Goal: Task Accomplishment & Management: Manage account settings

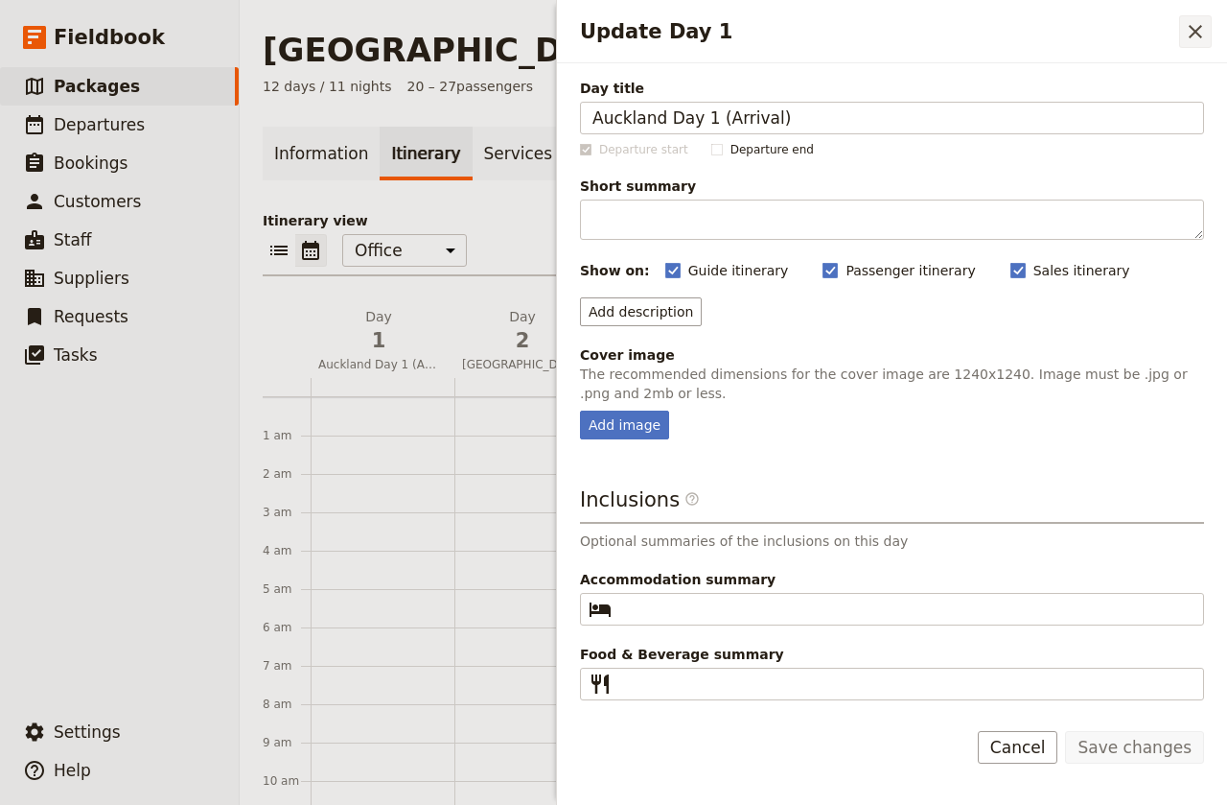
scroll to position [249, 0]
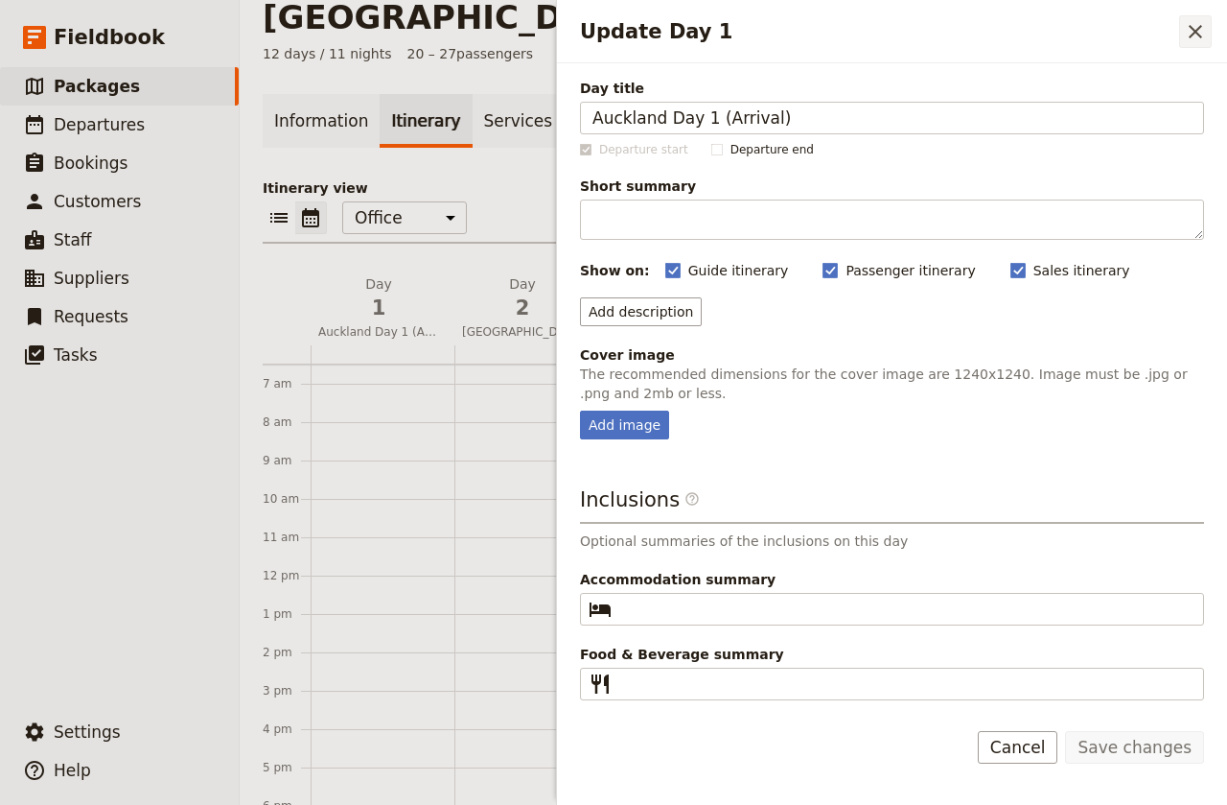
click at [1188, 32] on icon "Close drawer" at bounding box center [1195, 31] width 23 height 23
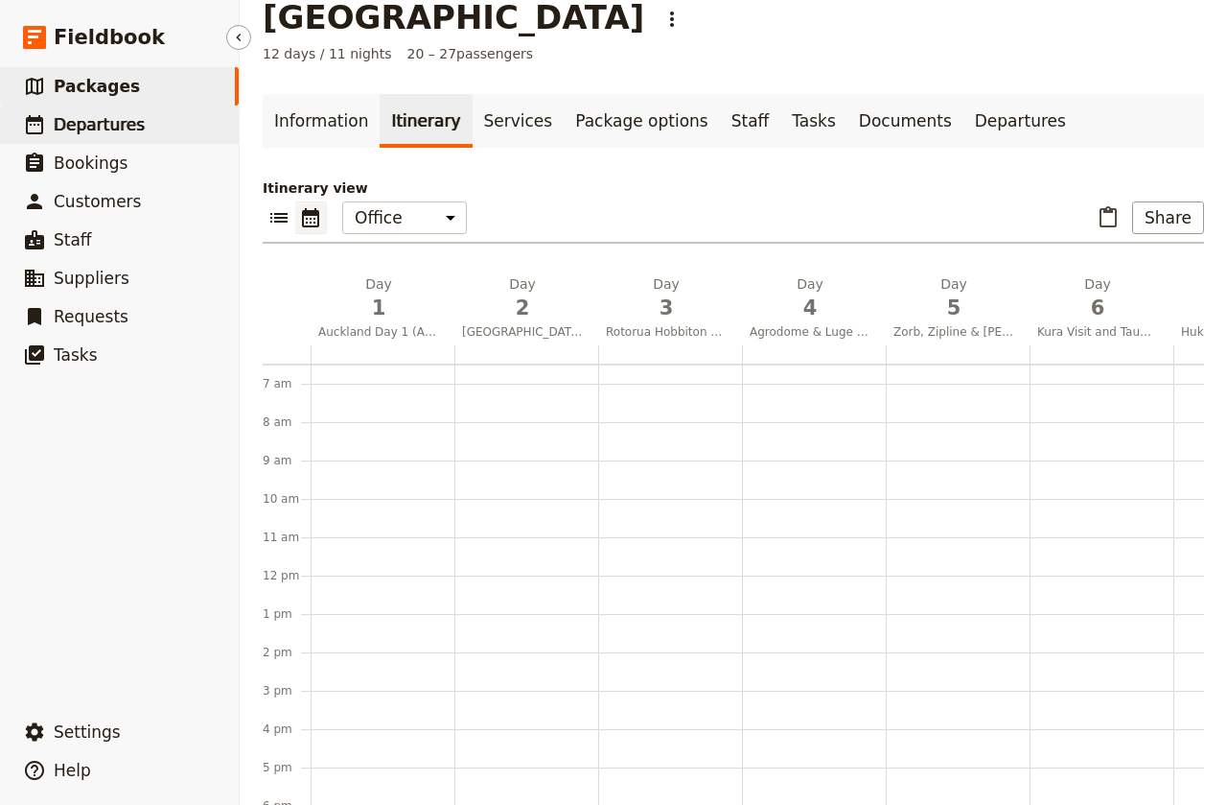
click at [76, 127] on span "Departures" at bounding box center [99, 124] width 91 height 19
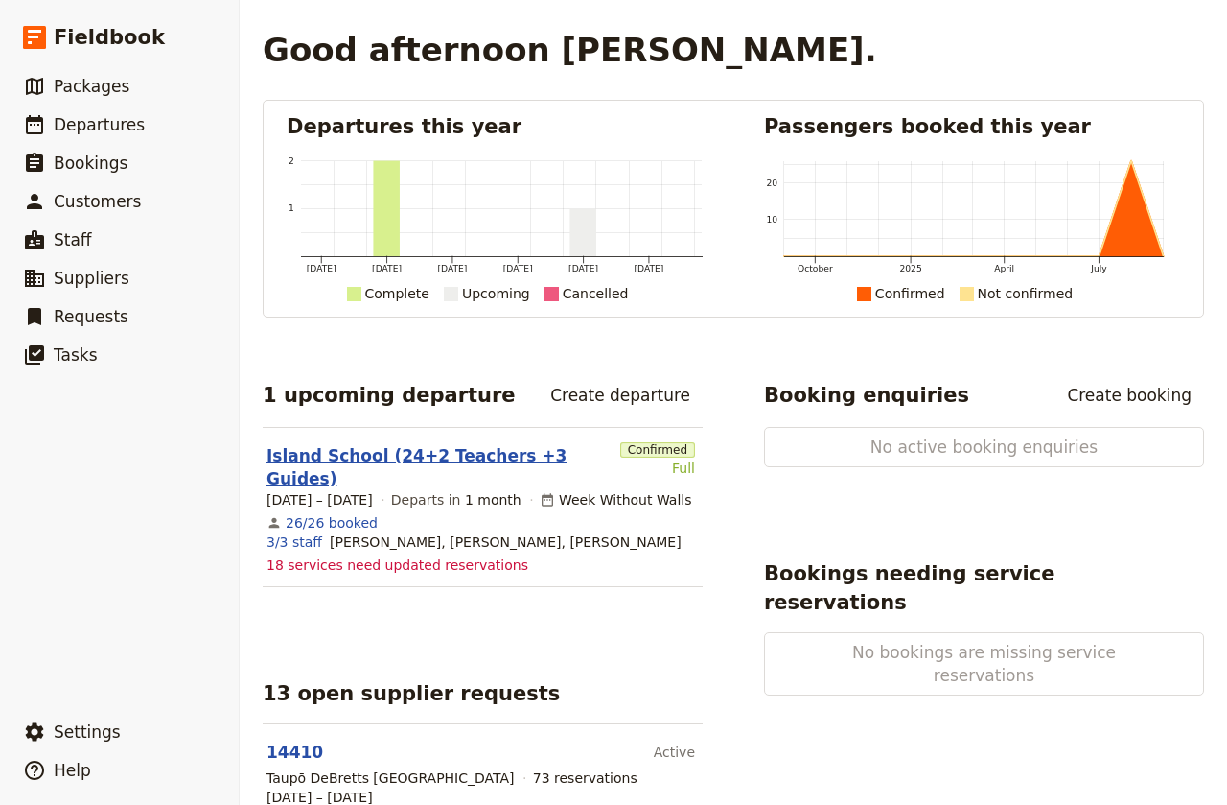
click at [338, 453] on link "Island School (24+2 Teachers +3 Guides)" at bounding box center [440, 467] width 346 height 46
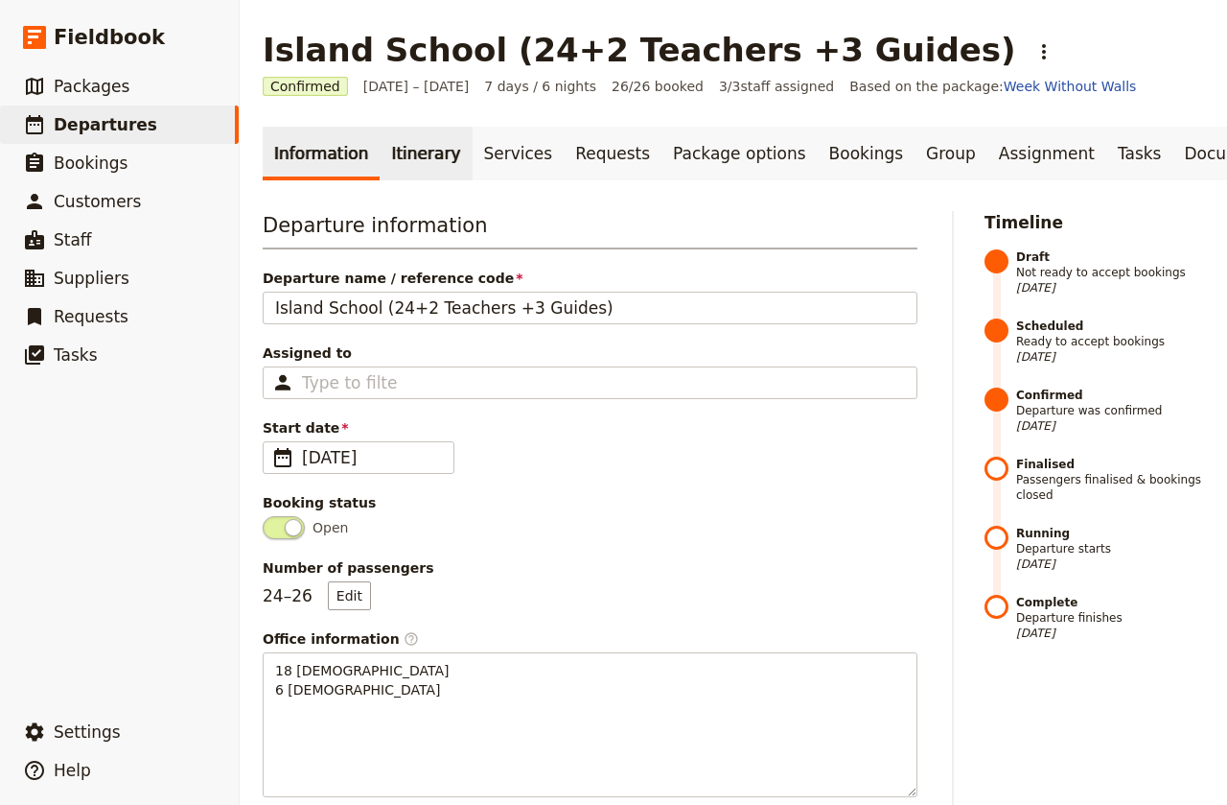
click at [416, 159] on link "Itinerary" at bounding box center [426, 154] width 92 height 54
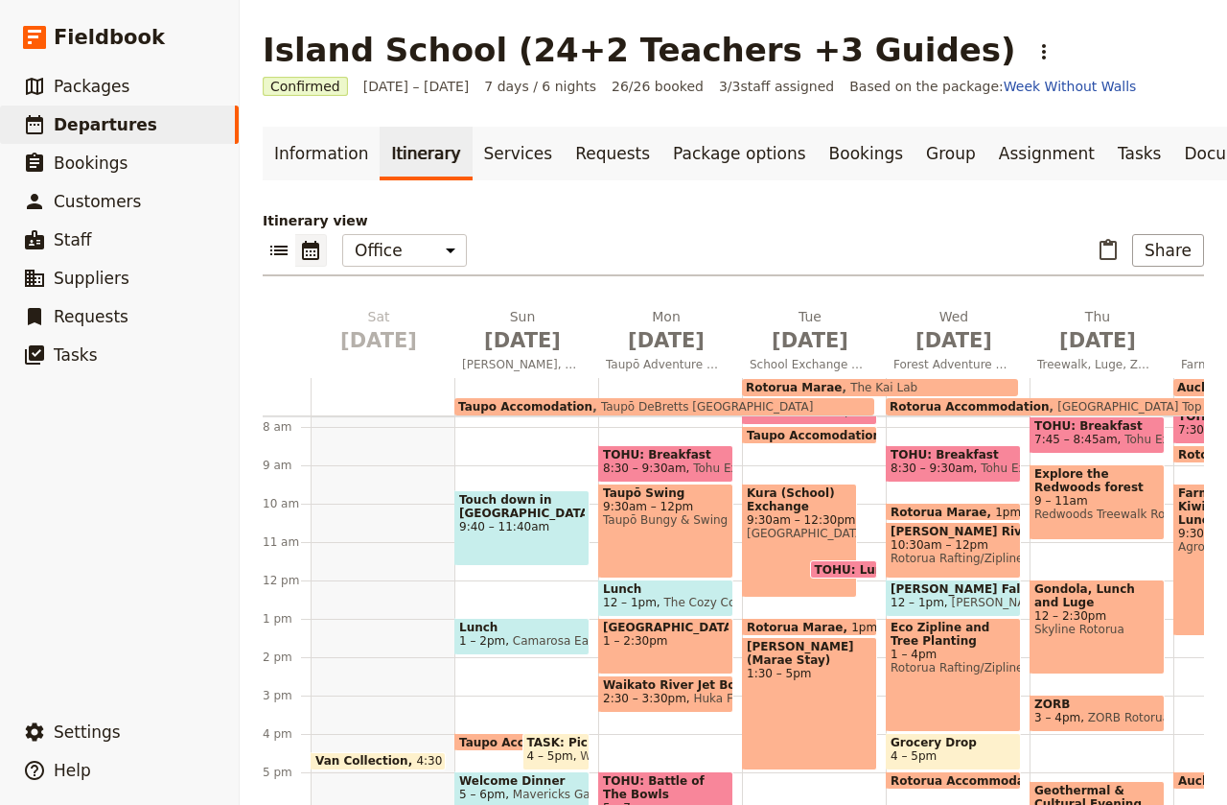
scroll to position [301, 0]
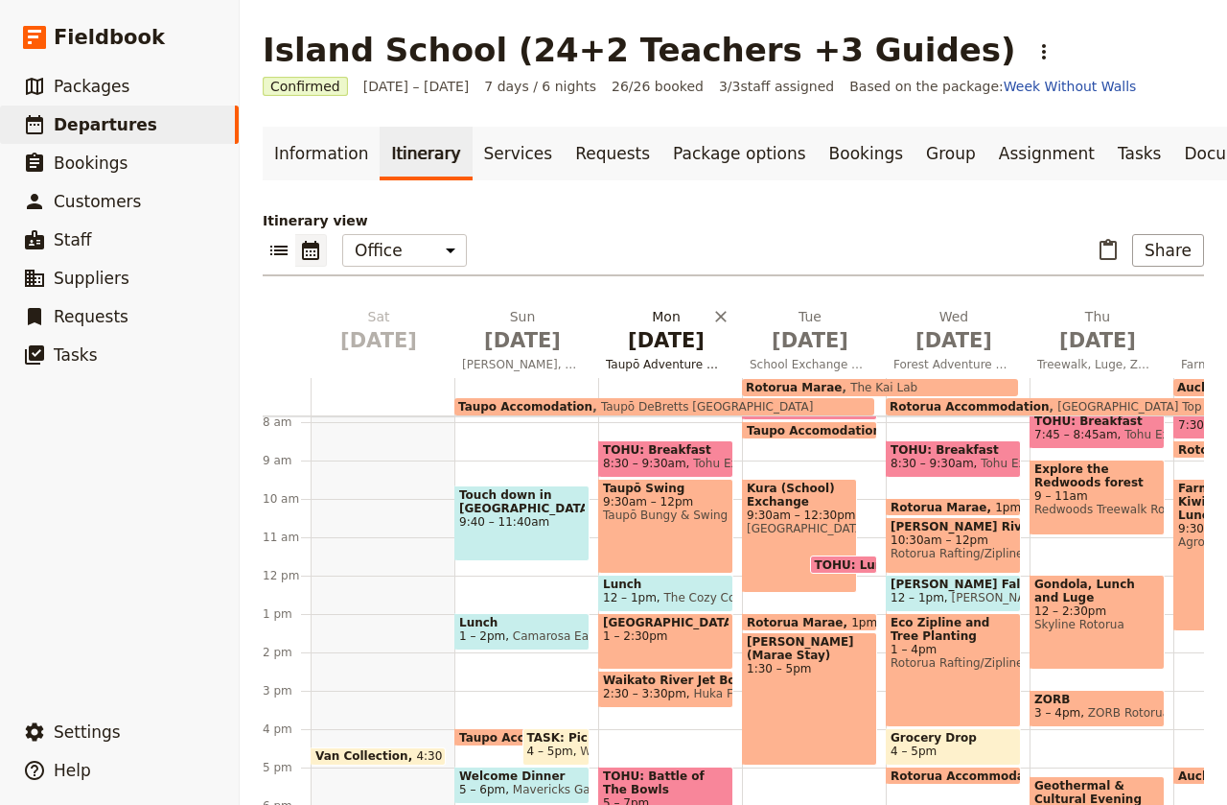
click at [658, 338] on span "[DATE]" at bounding box center [666, 340] width 121 height 29
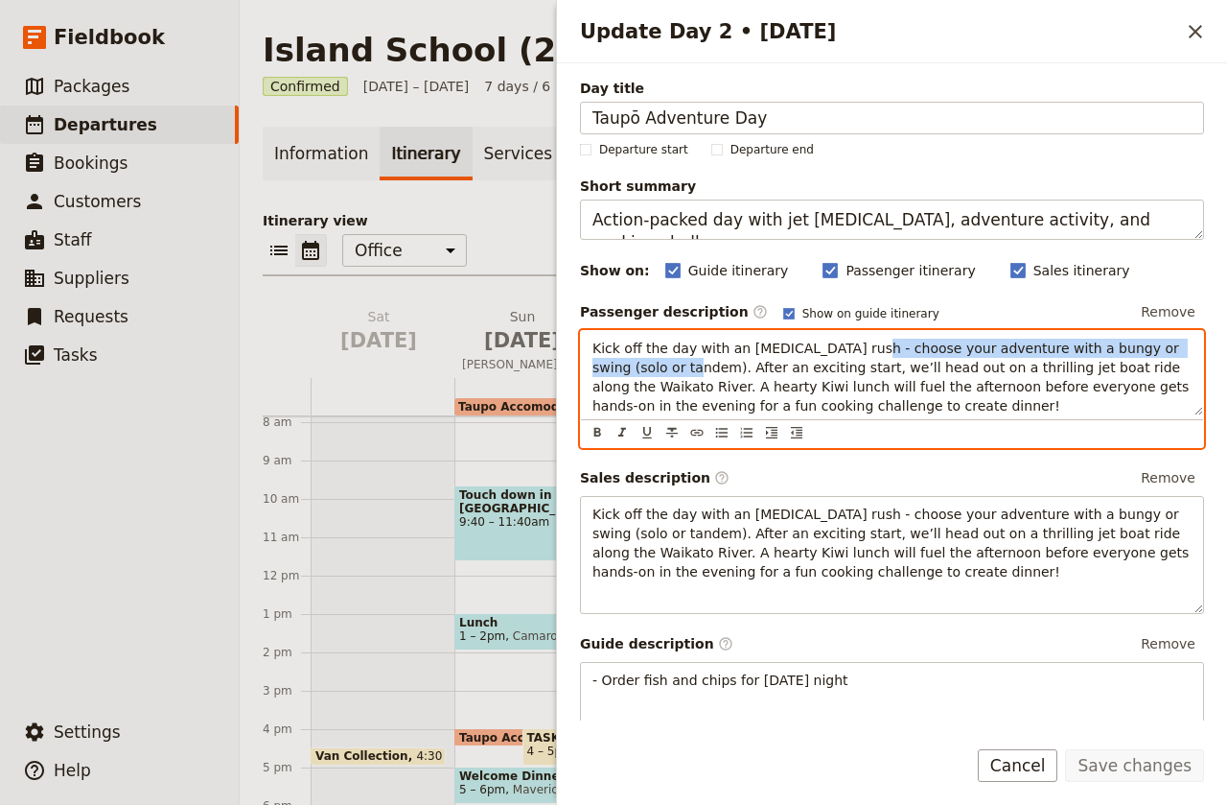
drag, startPoint x: 640, startPoint y: 365, endPoint x: 853, endPoint y: 349, distance: 213.5
click at [853, 349] on span "Kick off the day with an [MEDICAL_DATA] rush - choose your adventure with a bun…" at bounding box center [893, 376] width 601 height 73
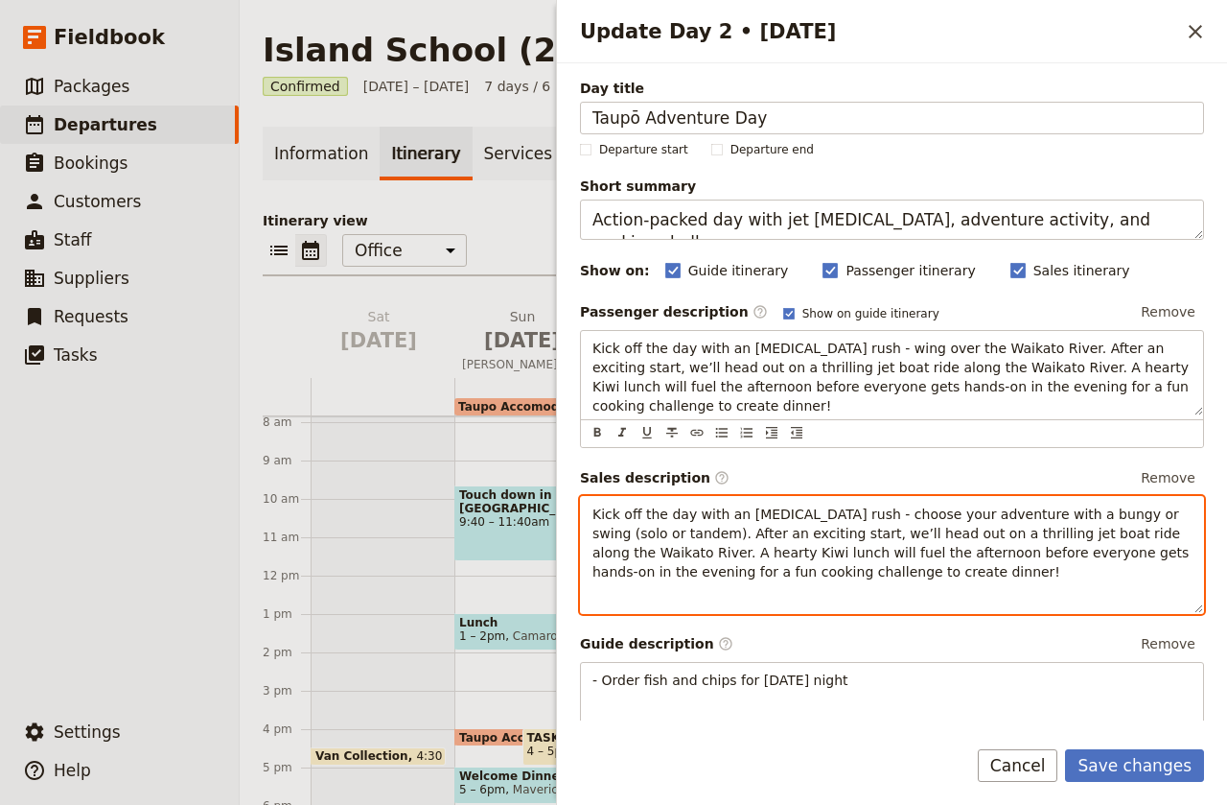
click at [899, 581] on div "Kick off the day with an adrenaline rush - choose your adventure with a bungy o…" at bounding box center [892, 555] width 624 height 118
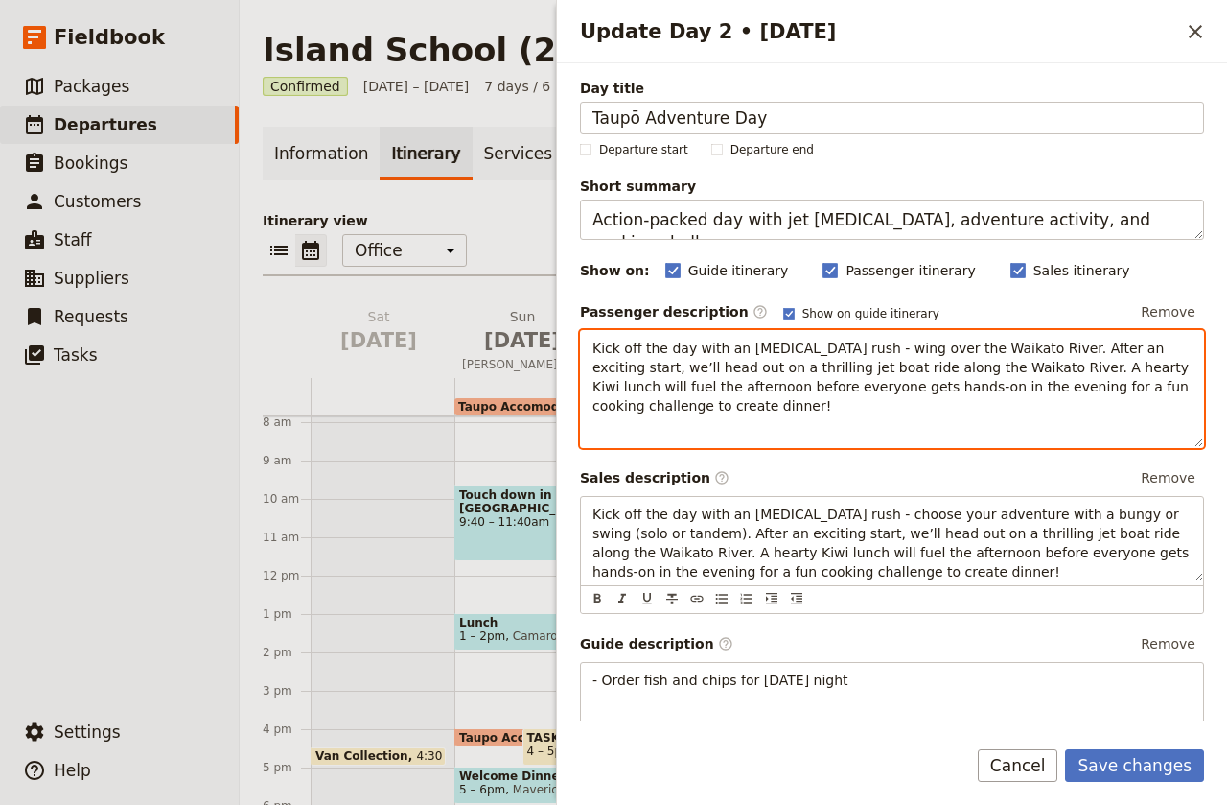
drag, startPoint x: 829, startPoint y: 432, endPoint x: 726, endPoint y: 420, distance: 103.3
click at [824, 432] on div "Kick off the day with an adrenaline rush - wing over the Waikato River. After a…" at bounding box center [892, 389] width 624 height 118
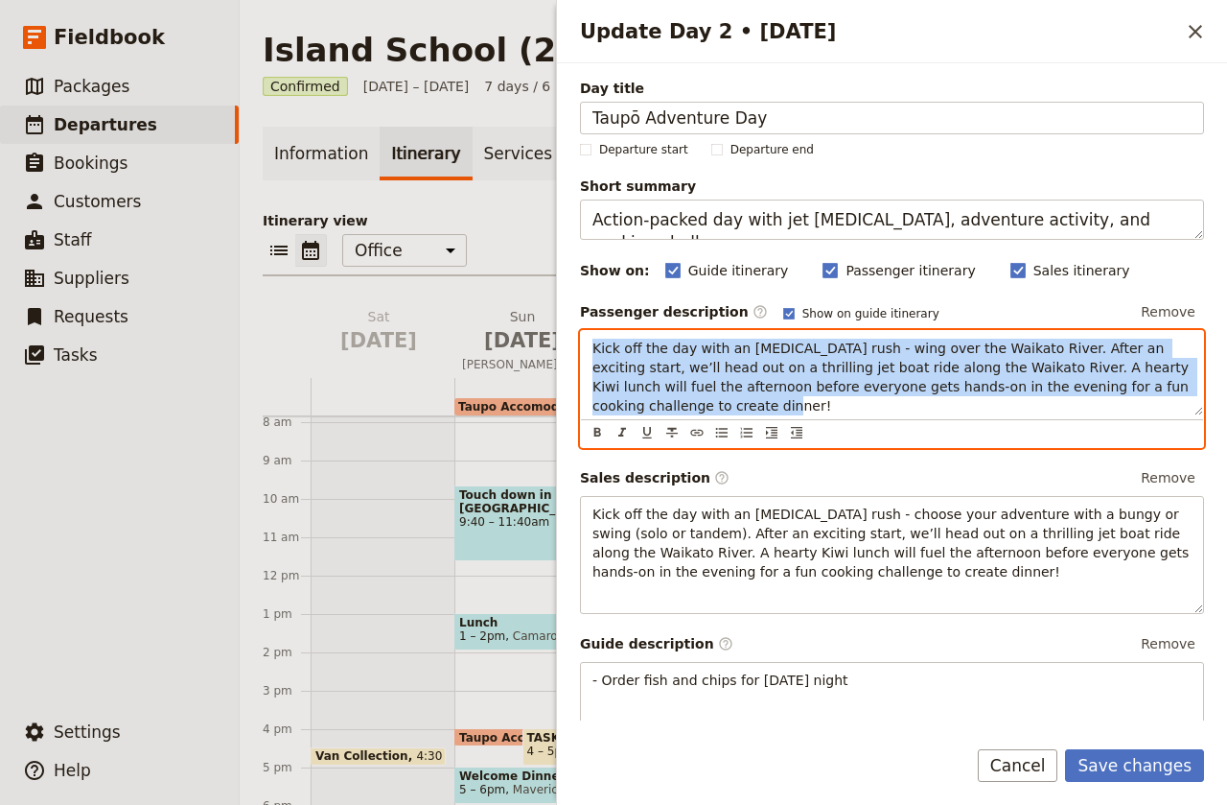
drag, startPoint x: 680, startPoint y: 410, endPoint x: 571, endPoint y: 330, distance: 135.8
click at [571, 330] on div "Day title Taupō Adventure Day Departure start Departure end Short summary Actio…" at bounding box center [892, 391] width 670 height 657
copy span "Kick off the day with an adrenaline rush - wing over the Waikato River. After a…"
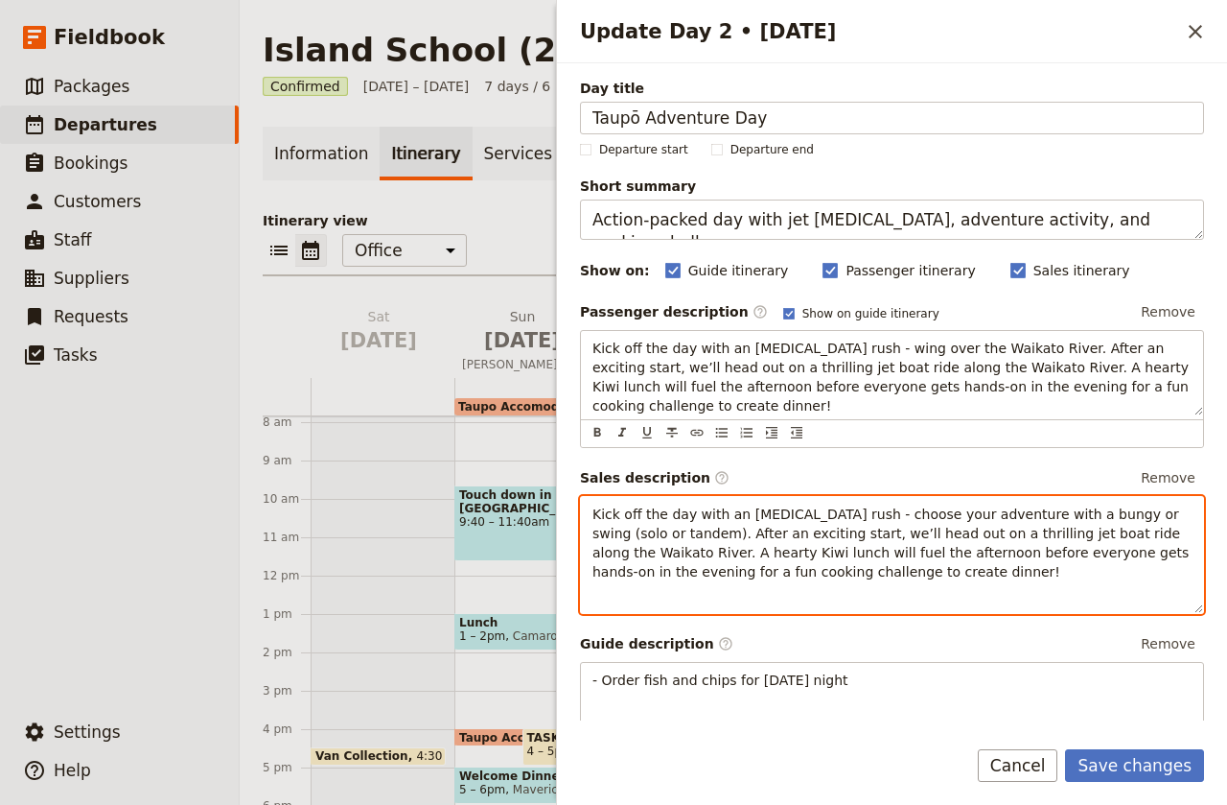
drag, startPoint x: 846, startPoint y: 606, endPoint x: 856, endPoint y: 585, distance: 23.6
click at [853, 592] on div "Kick off the day with an adrenaline rush - choose your adventure with a bungy o…" at bounding box center [892, 555] width 624 height 118
click at [859, 570] on p "Kick off the day with an adrenaline rush - choose your adventure with a bungy o…" at bounding box center [892, 542] width 599 height 77
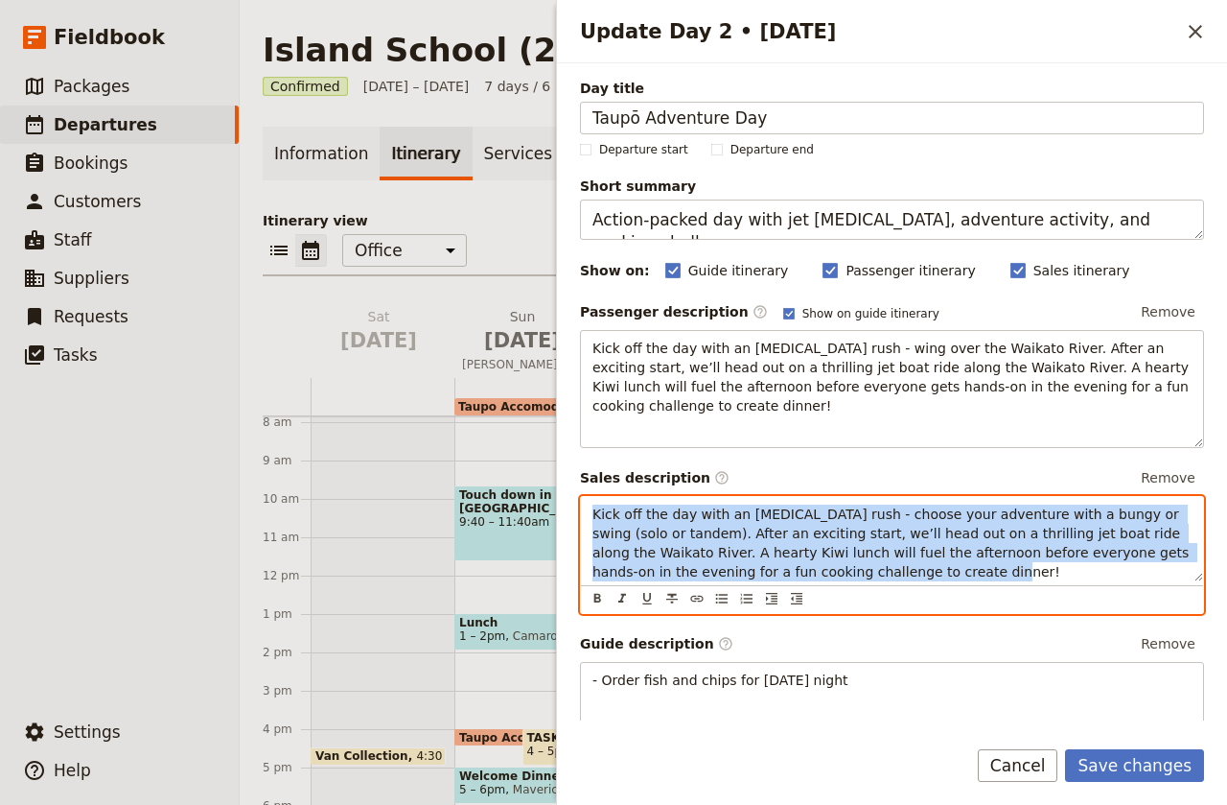
drag, startPoint x: 859, startPoint y: 570, endPoint x: 581, endPoint y: 495, distance: 288.0
click at [581, 495] on div "Sales description ​ Remove Kick off the day with an adrenaline rush - choose yo…" at bounding box center [892, 538] width 624 height 151
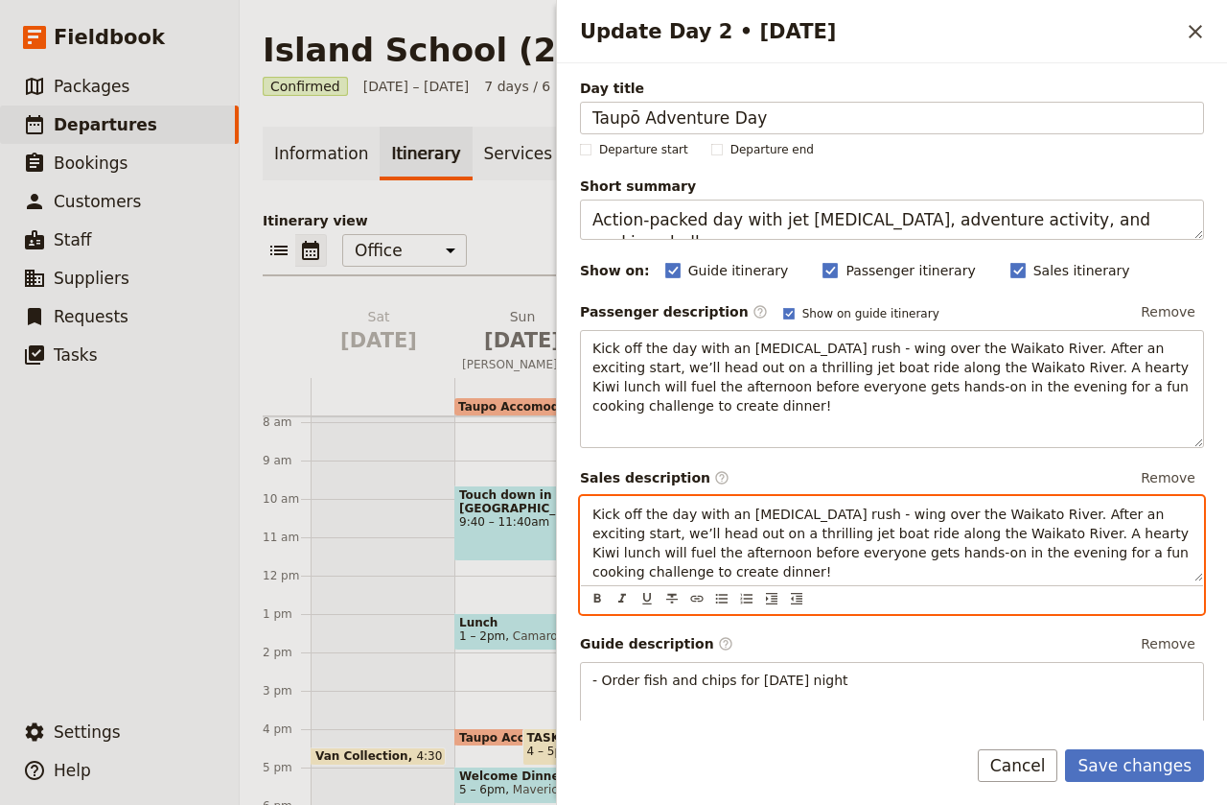
click at [846, 511] on span "Kick off the day with an adrenaline rush - wing over the Waikato River. After a…" at bounding box center [893, 542] width 600 height 73
click at [850, 509] on span "Kick off the day with an adrenaline rush - wing over the Waikato River. After a…" at bounding box center [893, 542] width 600 height 73
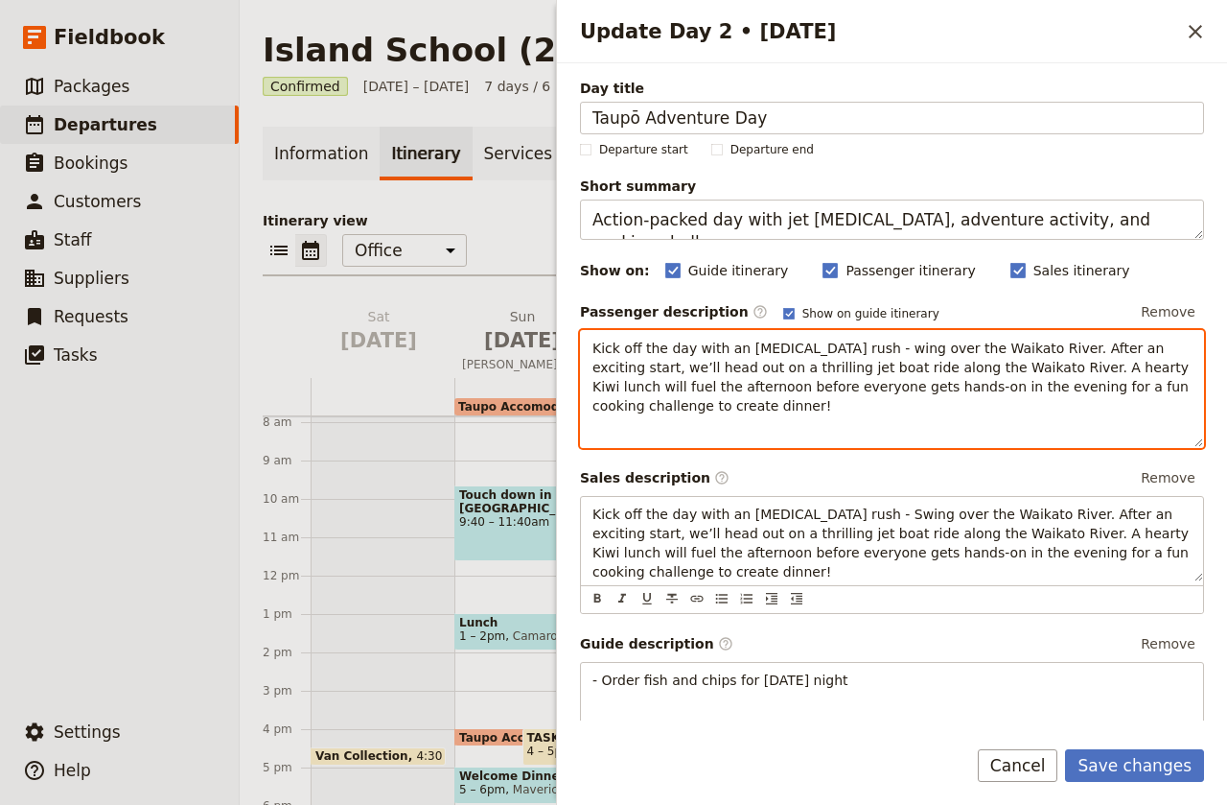
click at [849, 350] on span "Kick off the day with an adrenaline rush - wing over the Waikato River. After a…" at bounding box center [893, 376] width 600 height 73
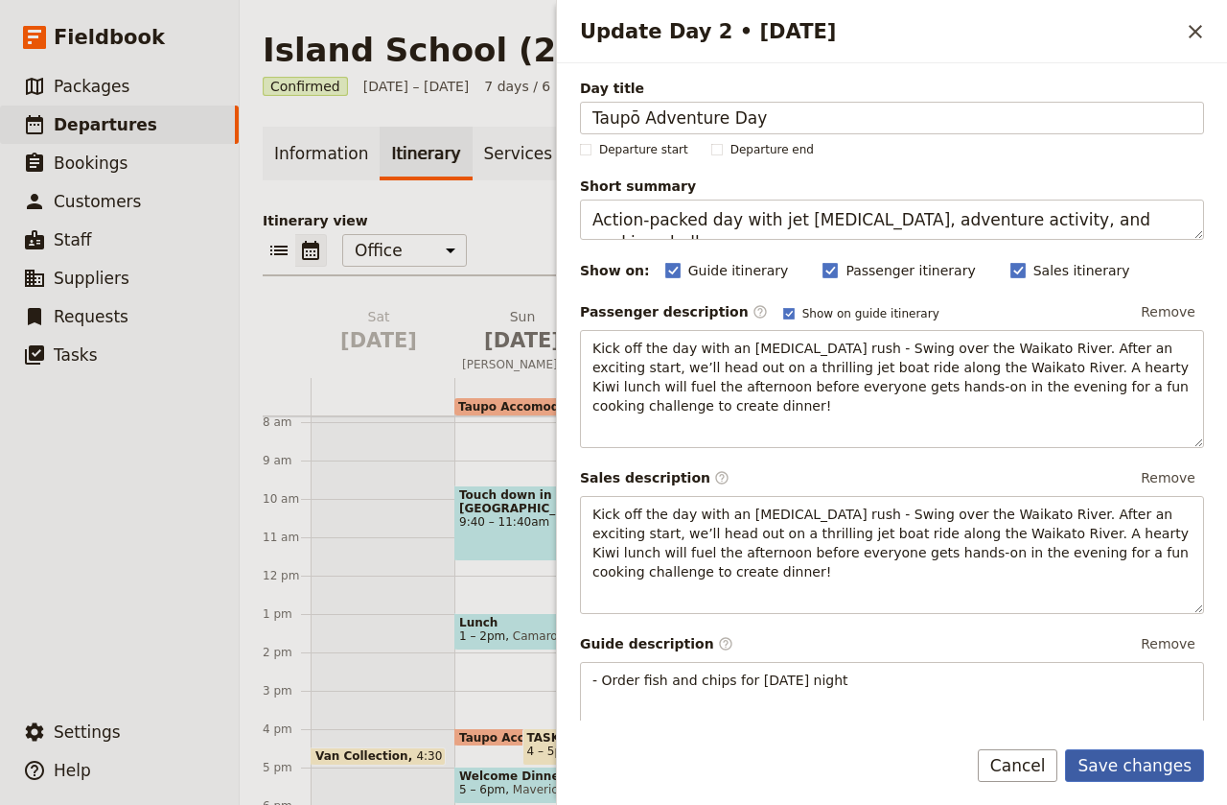
click at [1159, 771] on button "Save changes" at bounding box center [1134, 765] width 139 height 33
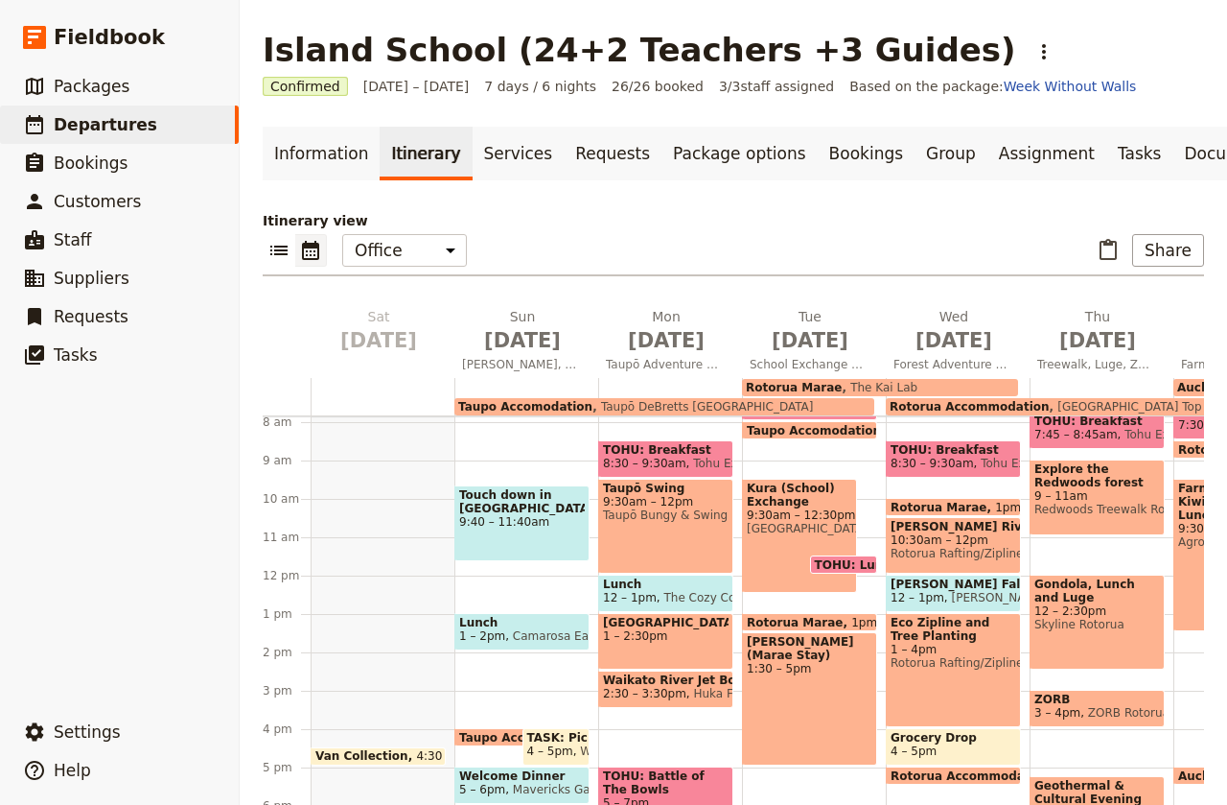
click at [655, 497] on span "9:30am – 12pm" at bounding box center [666, 501] width 126 height 13
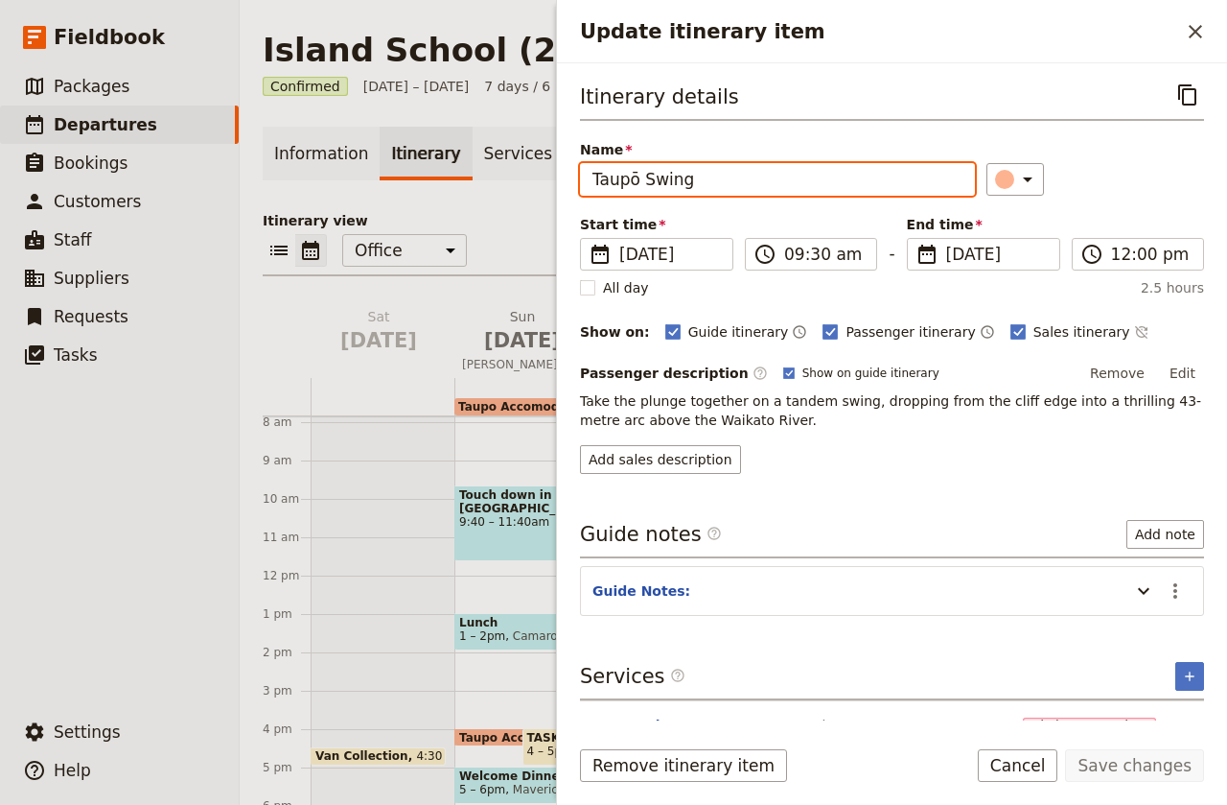
click at [643, 176] on input "Taupō Swing" at bounding box center [777, 179] width 395 height 33
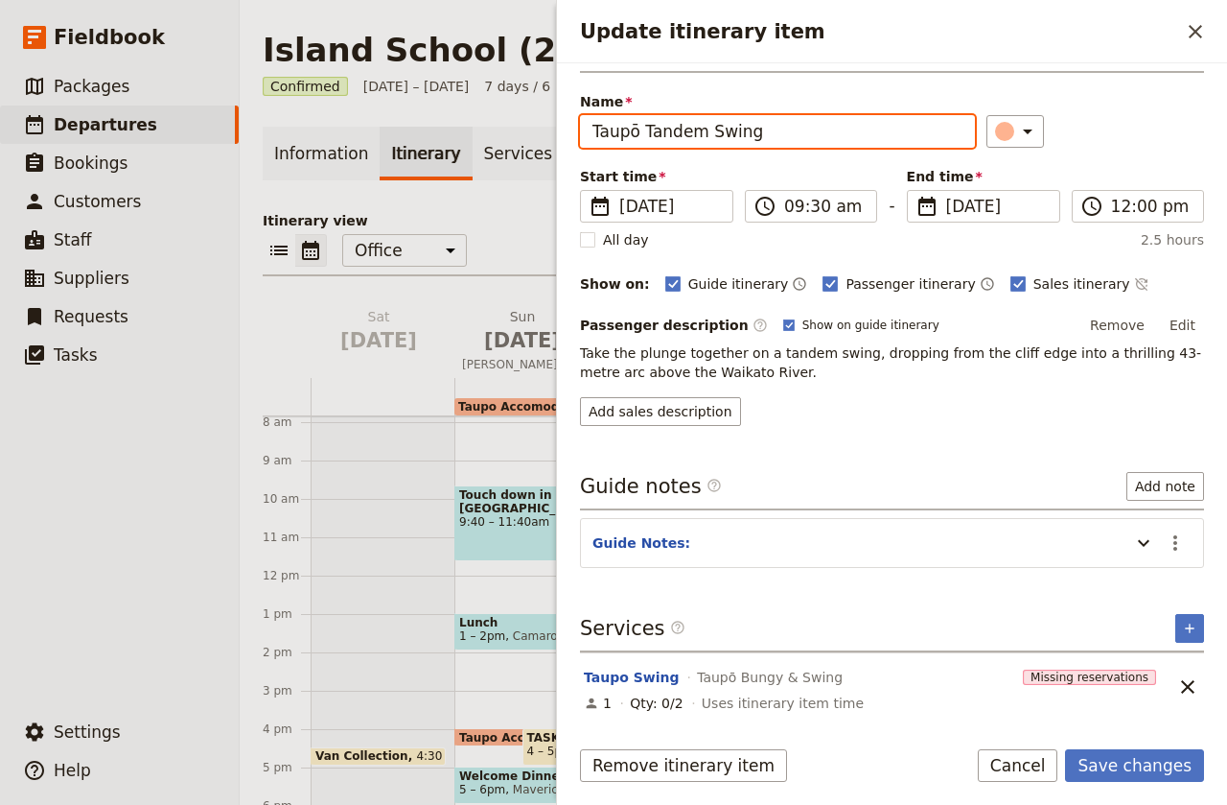
scroll to position [48, 0]
type input "Taupō Tandem Swing"
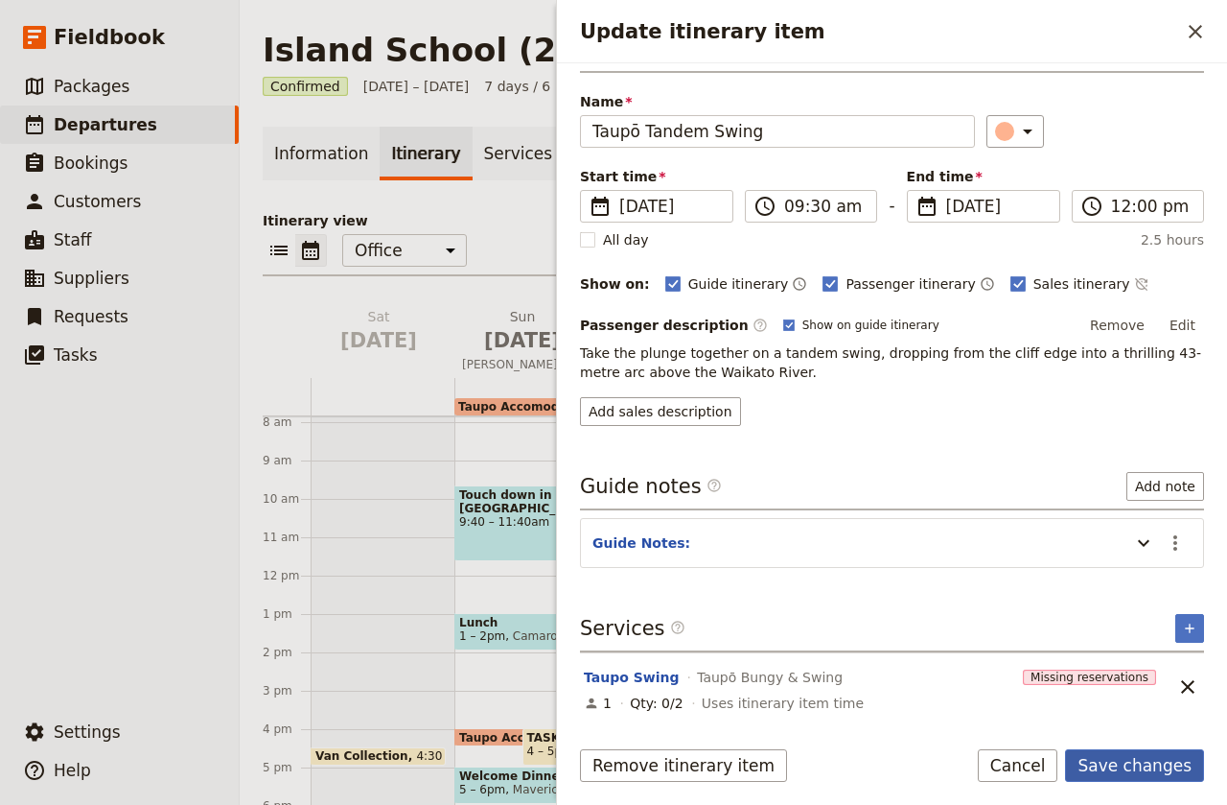
click at [1159, 771] on button "Save changes" at bounding box center [1134, 765] width 139 height 33
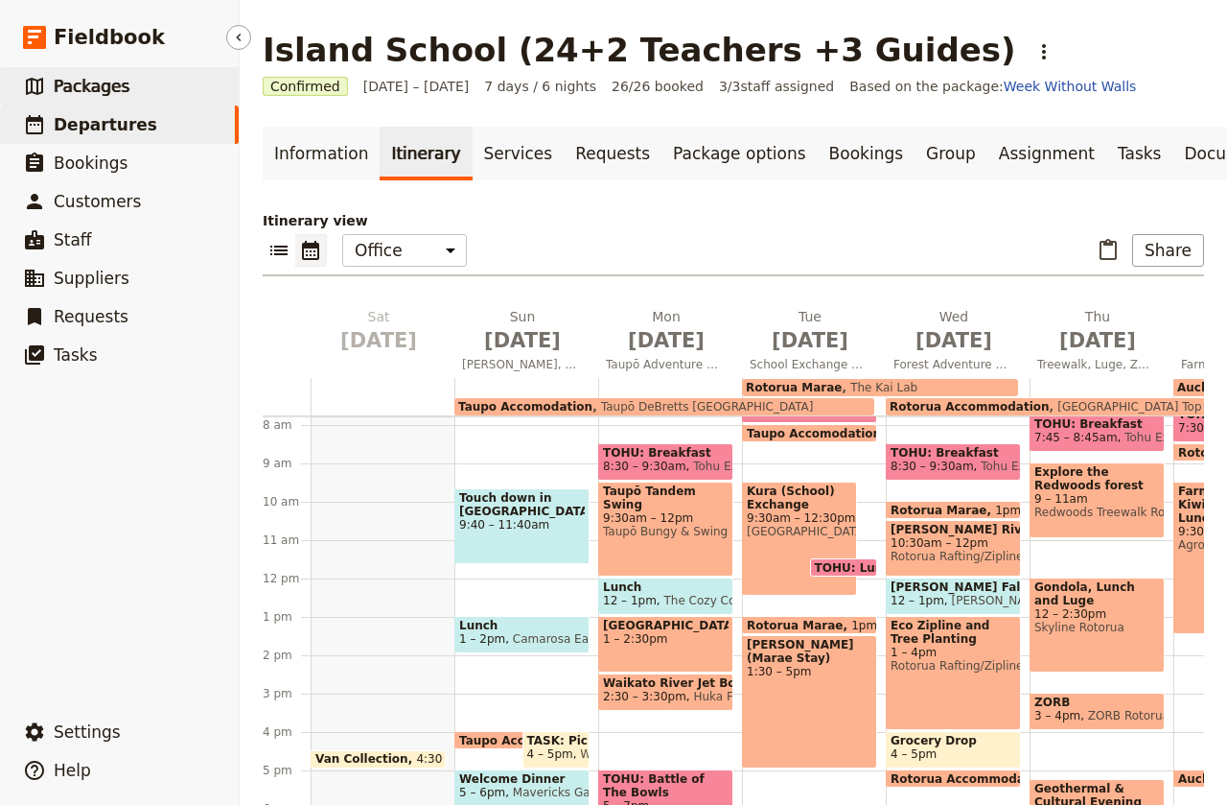
scroll to position [1, 0]
click at [94, 84] on span "Packages" at bounding box center [92, 86] width 76 height 19
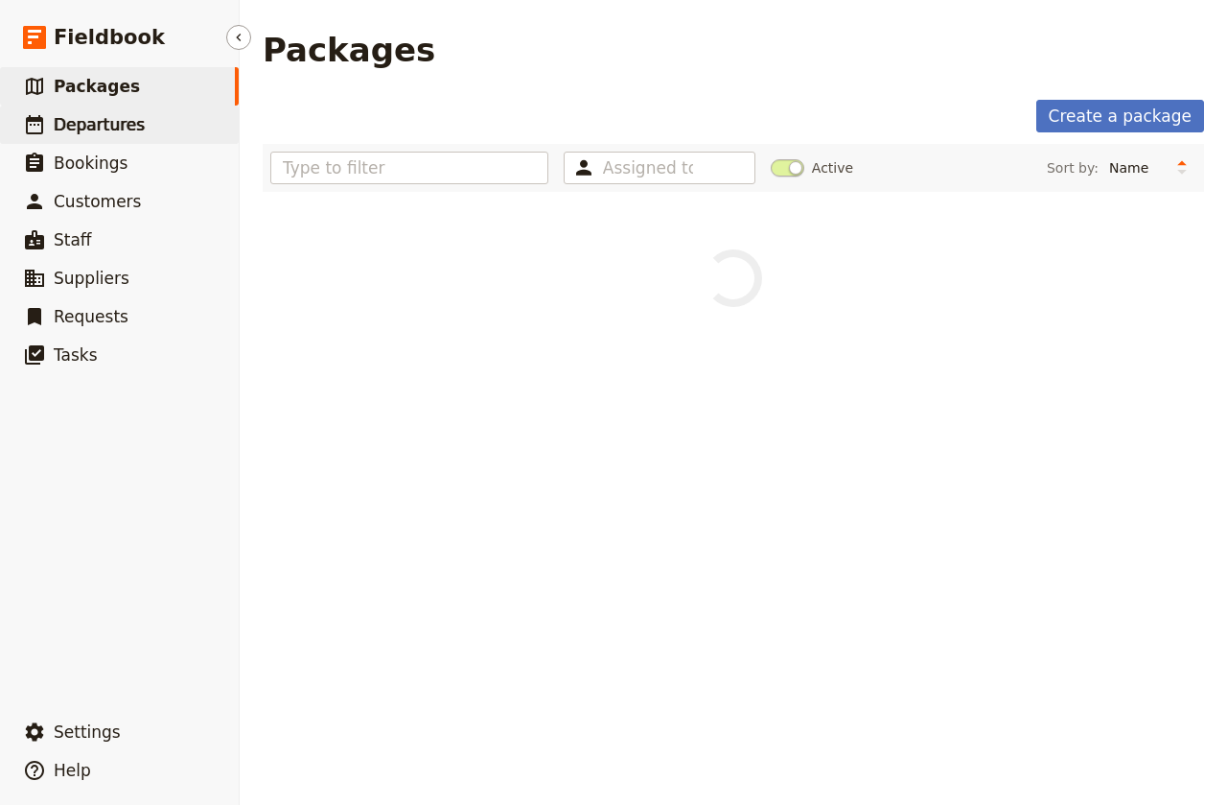
click at [82, 129] on span "Departures" at bounding box center [99, 124] width 91 height 19
